Goal: Information Seeking & Learning: Find specific page/section

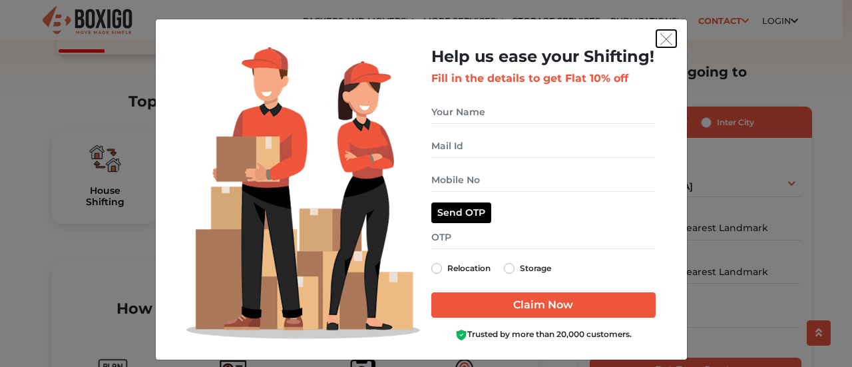
click at [661, 45] on img "get free quote dialog" at bounding box center [667, 39] width 12 height 12
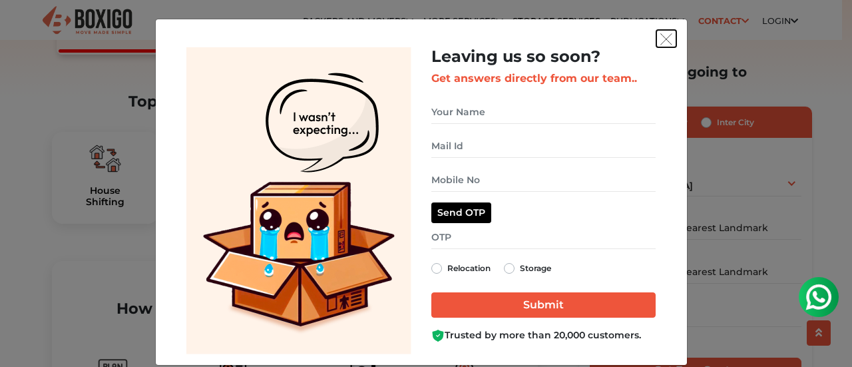
click at [662, 39] on img "get free quote dialog" at bounding box center [667, 39] width 12 height 12
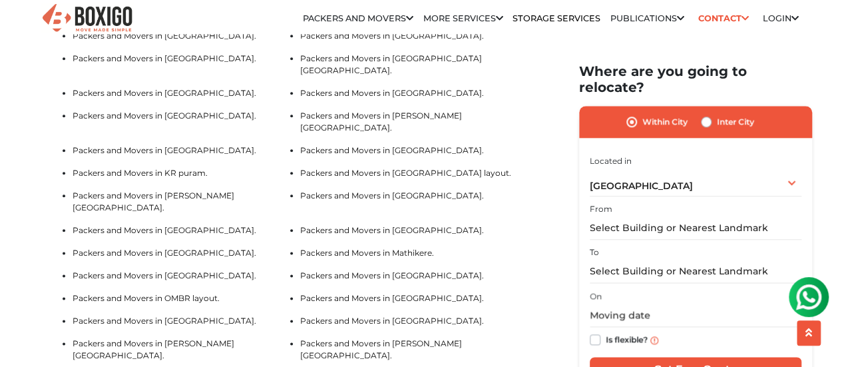
scroll to position [3263, 0]
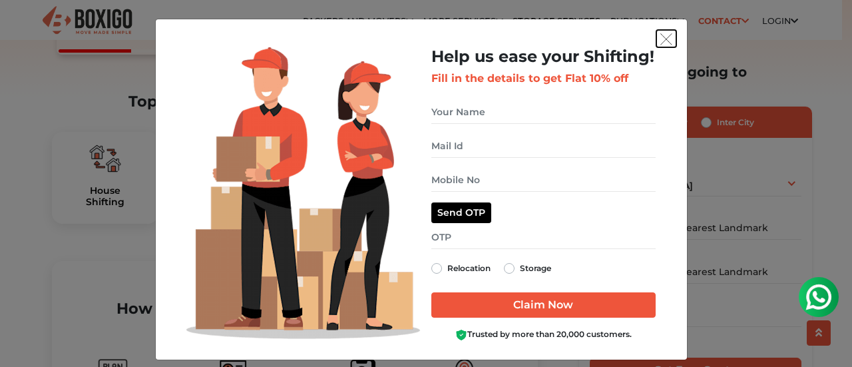
click at [662, 37] on img "get free quote dialog" at bounding box center [667, 39] width 12 height 12
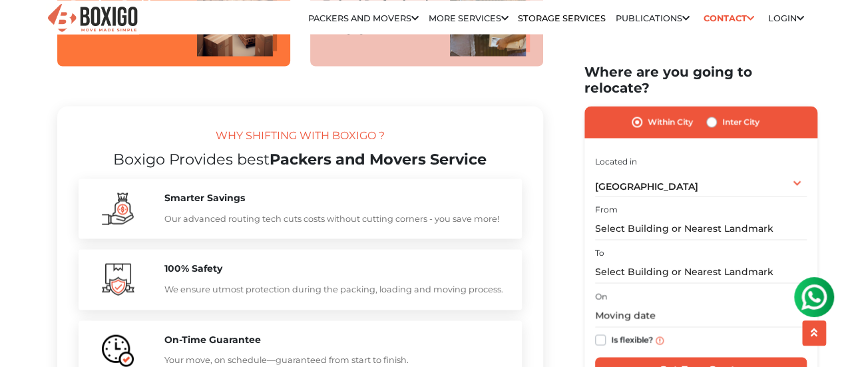
scroll to position [1132, 0]
